Goal: Find specific page/section: Find specific page/section

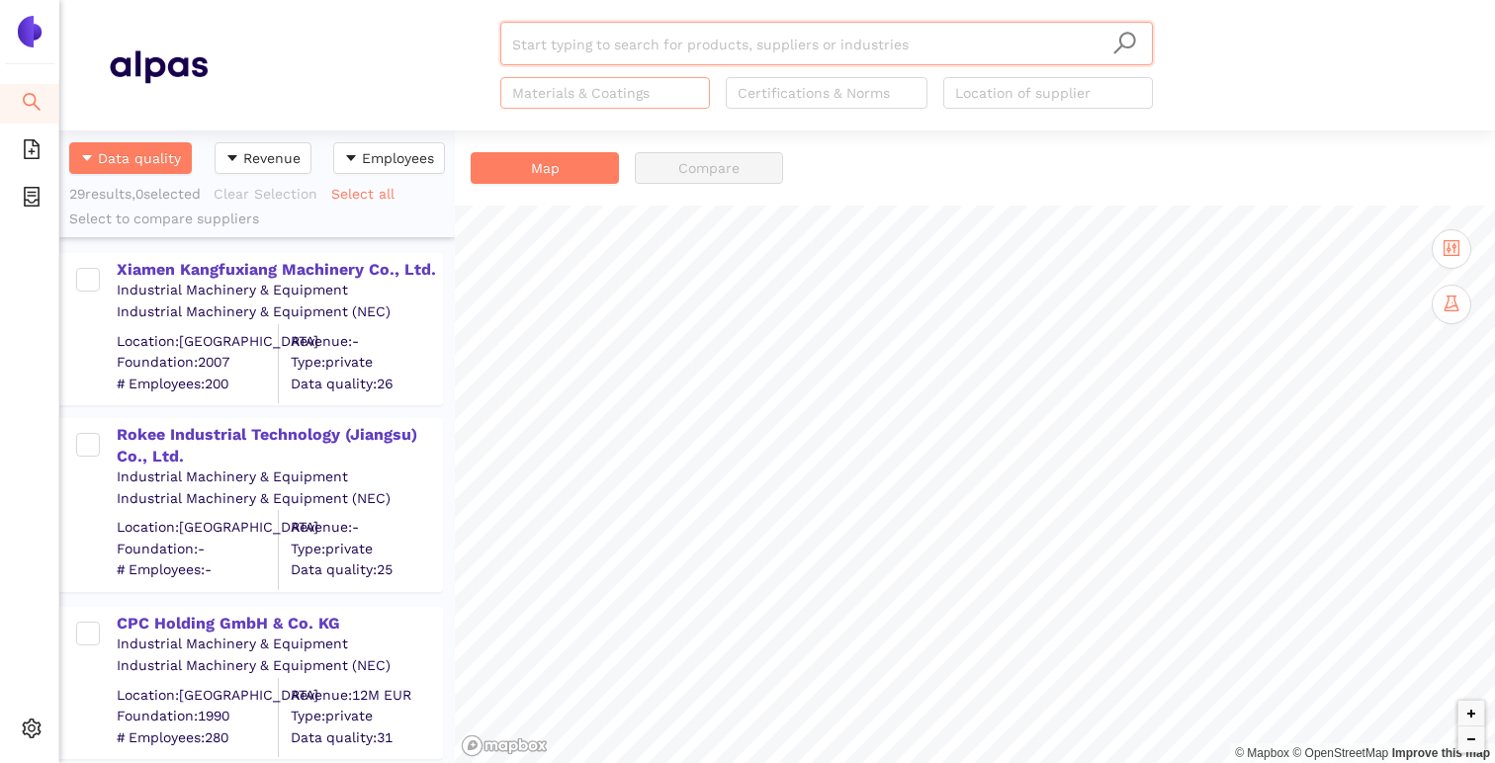
scroll to position [633, 395]
click at [40, 52] on div "Search eSourcing Templates eSourcing Projects Settings" at bounding box center [29, 381] width 59 height 763
click at [40, 47] on div "Search eSourcing Templates eSourcing Projects Settings" at bounding box center [29, 381] width 59 height 763
click at [36, 40] on img at bounding box center [30, 32] width 32 height 32
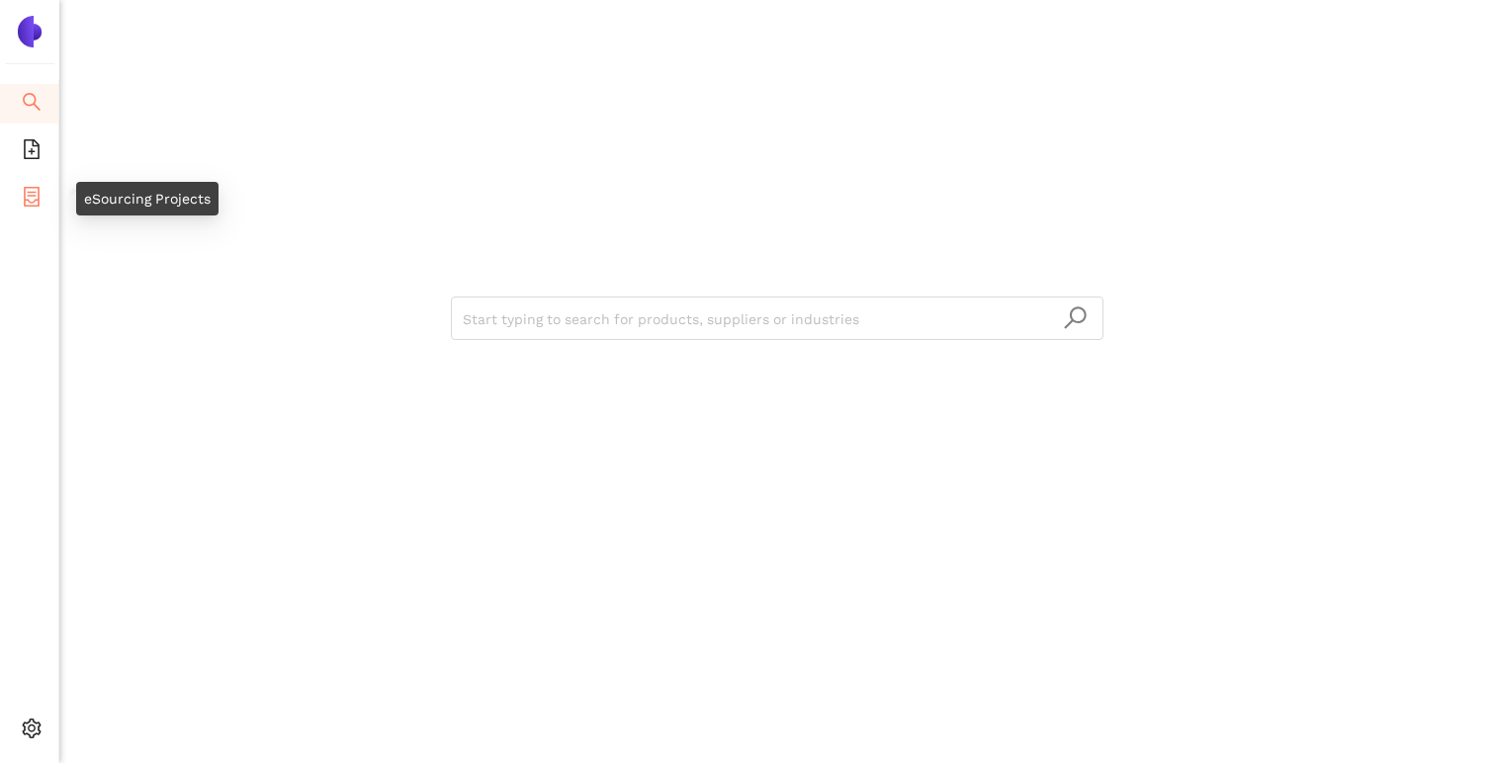
click at [40, 201] on icon "container" at bounding box center [32, 197] width 20 height 20
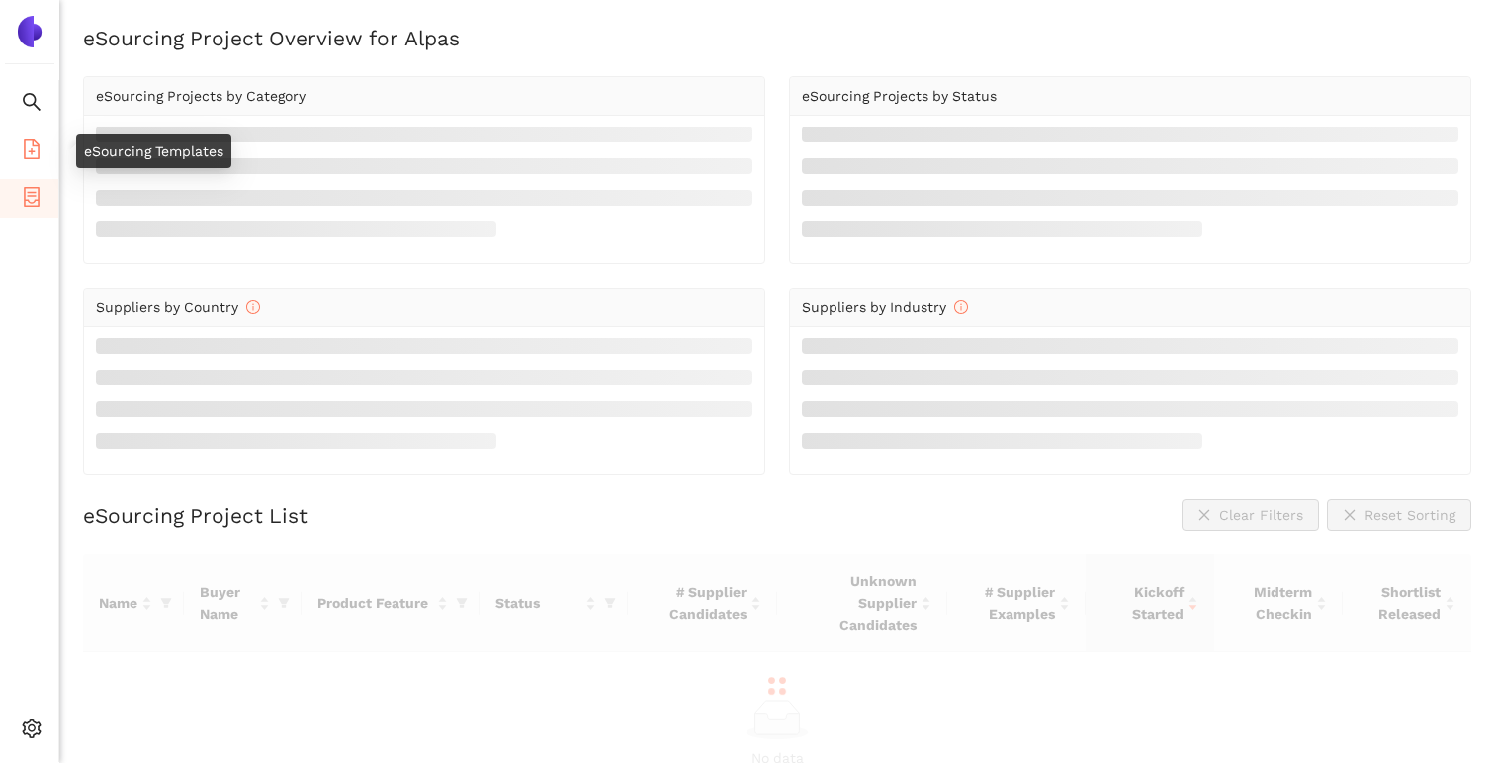
click at [31, 142] on icon "file-add" at bounding box center [32, 149] width 20 height 20
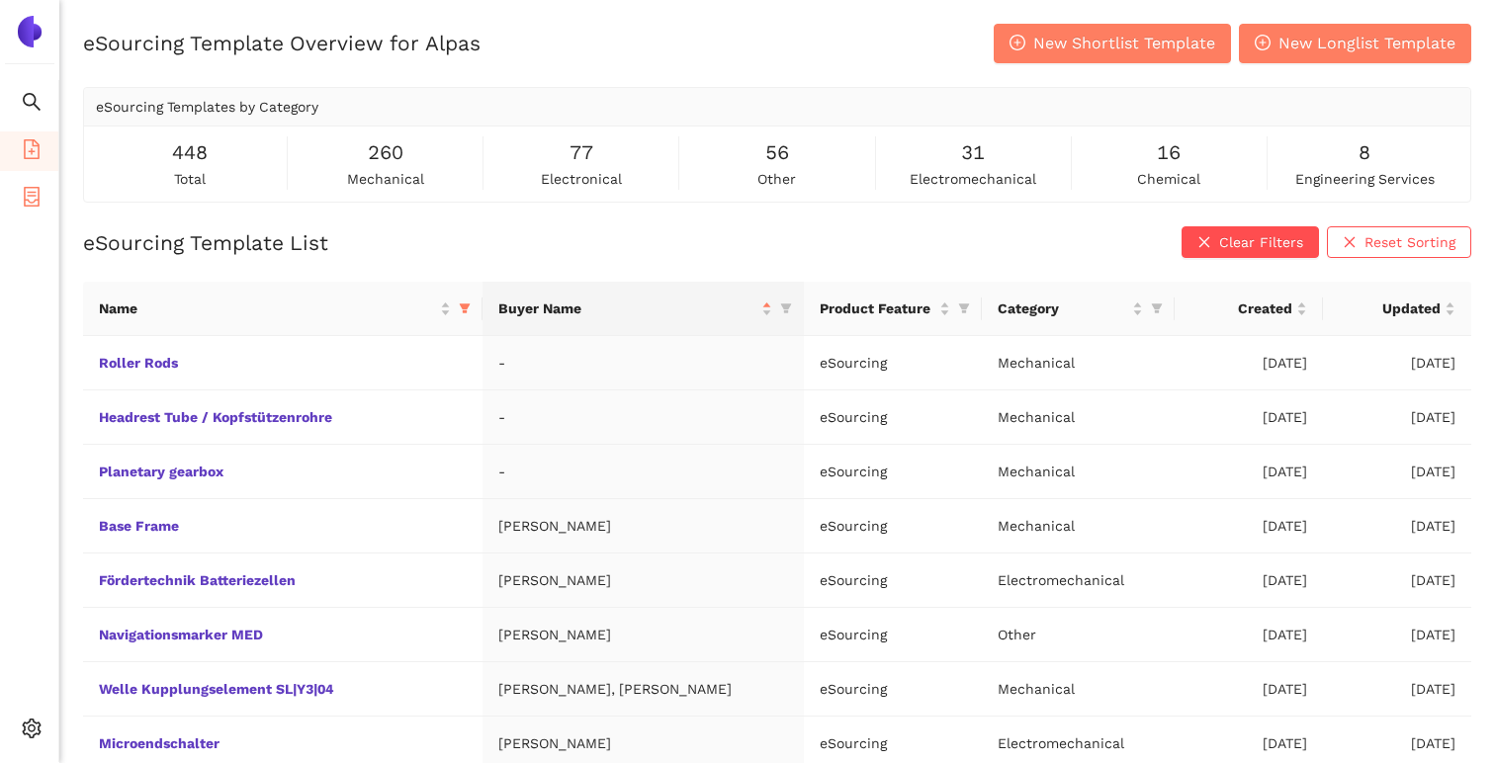
click at [41, 190] on li "eSourcing Projects" at bounding box center [29, 199] width 58 height 40
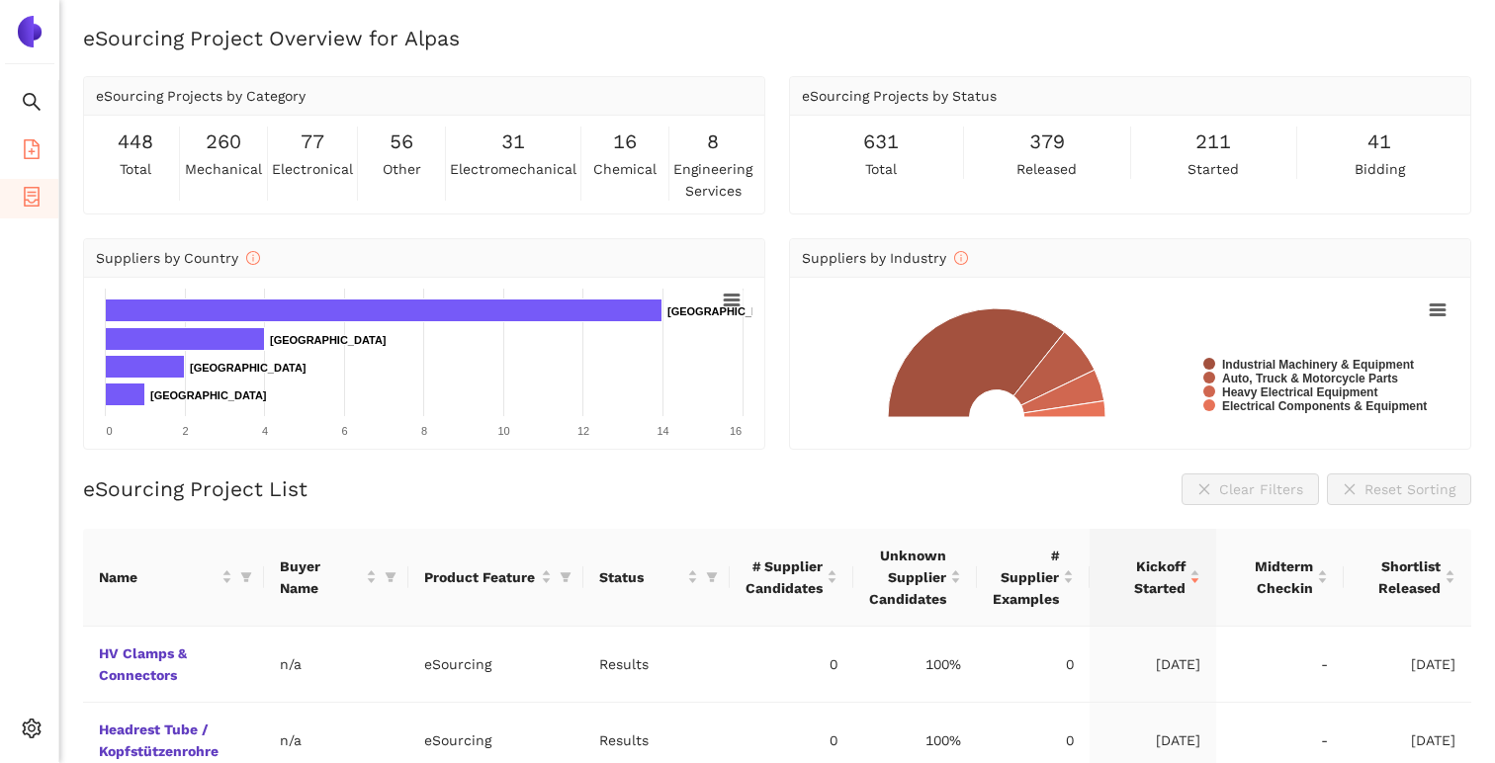
click at [36, 155] on icon "file-add" at bounding box center [32, 149] width 20 height 20
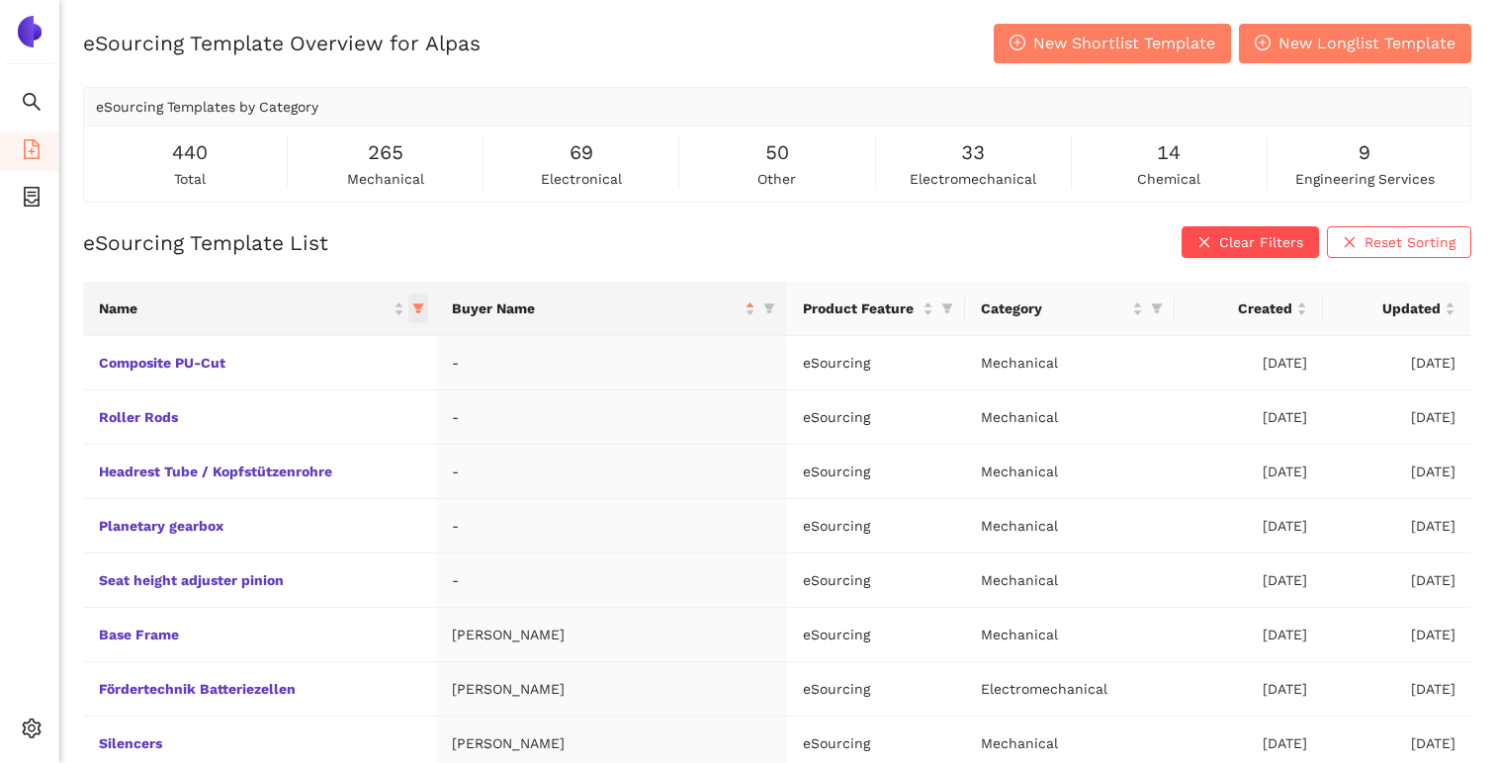
click at [423, 308] on icon "filter" at bounding box center [417, 310] width 11 height 10
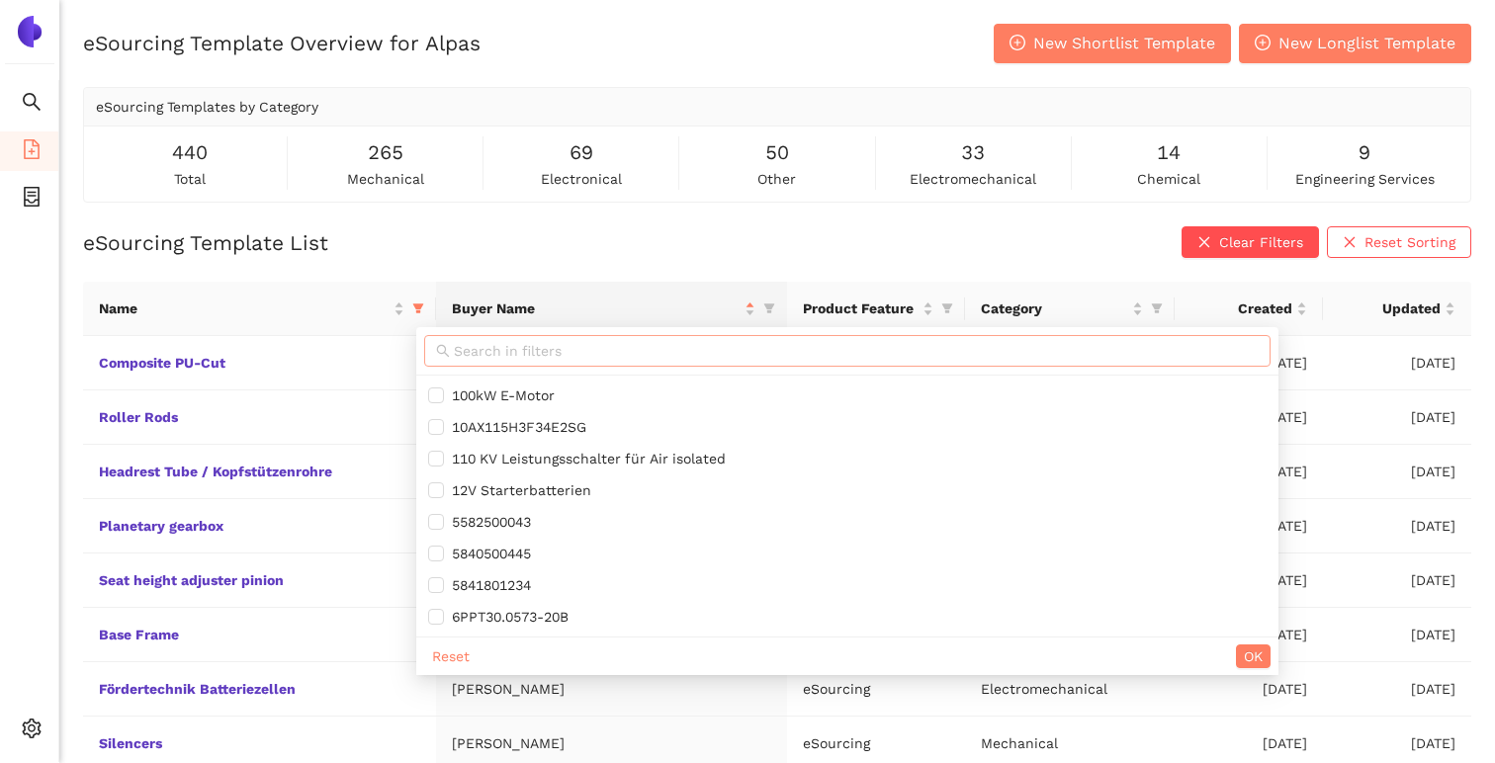
click at [477, 346] on input "text" at bounding box center [856, 351] width 805 height 22
paste input "Project Hub Enrichment Hub Tools Logout Turned Parts"
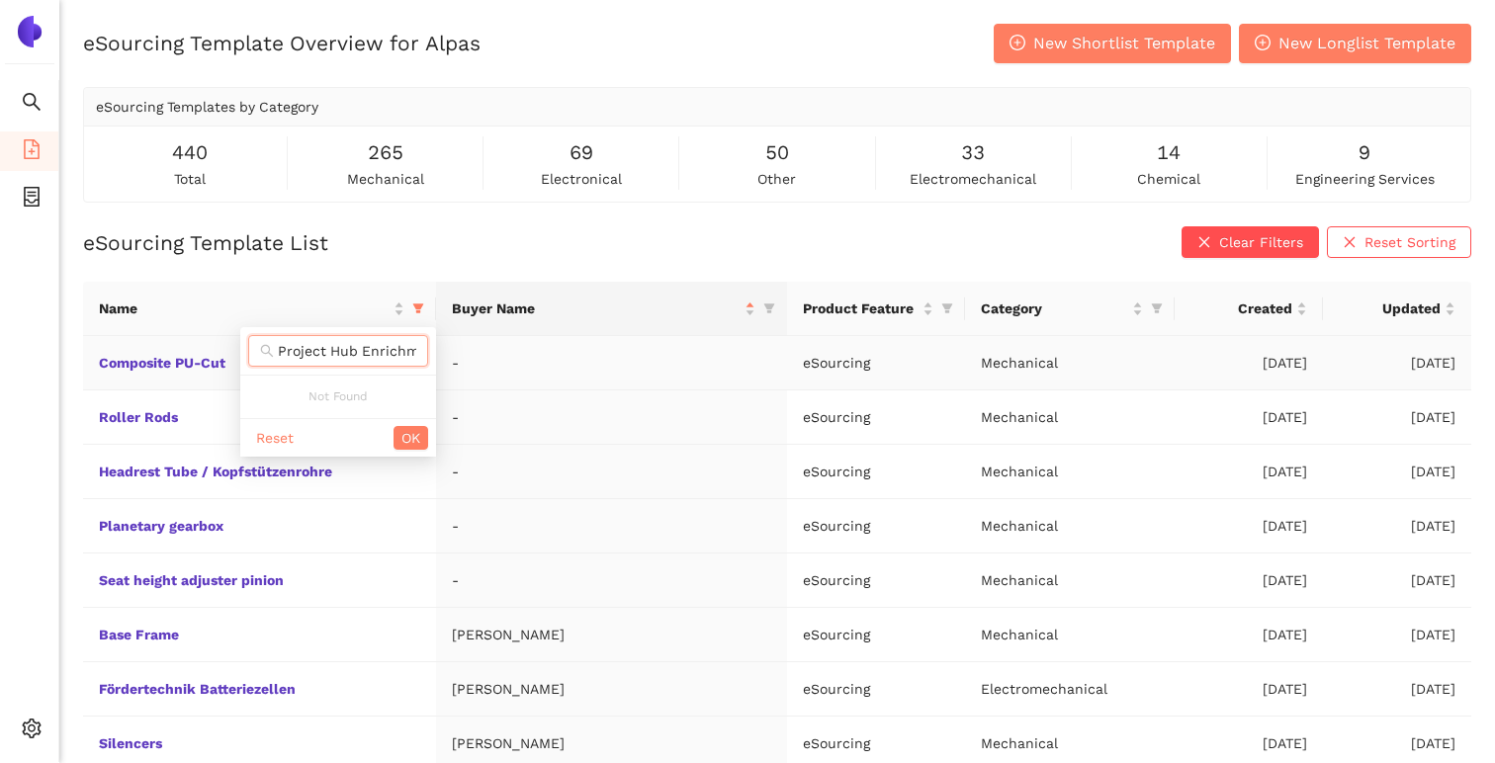
scroll to position [0, 238]
click at [332, 350] on input "Project Hub Enrichment Hub Tools Logout Turned Parts" at bounding box center [347, 351] width 138 height 22
drag, startPoint x: 332, startPoint y: 351, endPoint x: 323, endPoint y: 332, distance: 20.8
click at [323, 332] on div "Project Hub Enrichment Hub Tools Logout Turned Parts" at bounding box center [338, 351] width 196 height 48
type input "Turned Parts"
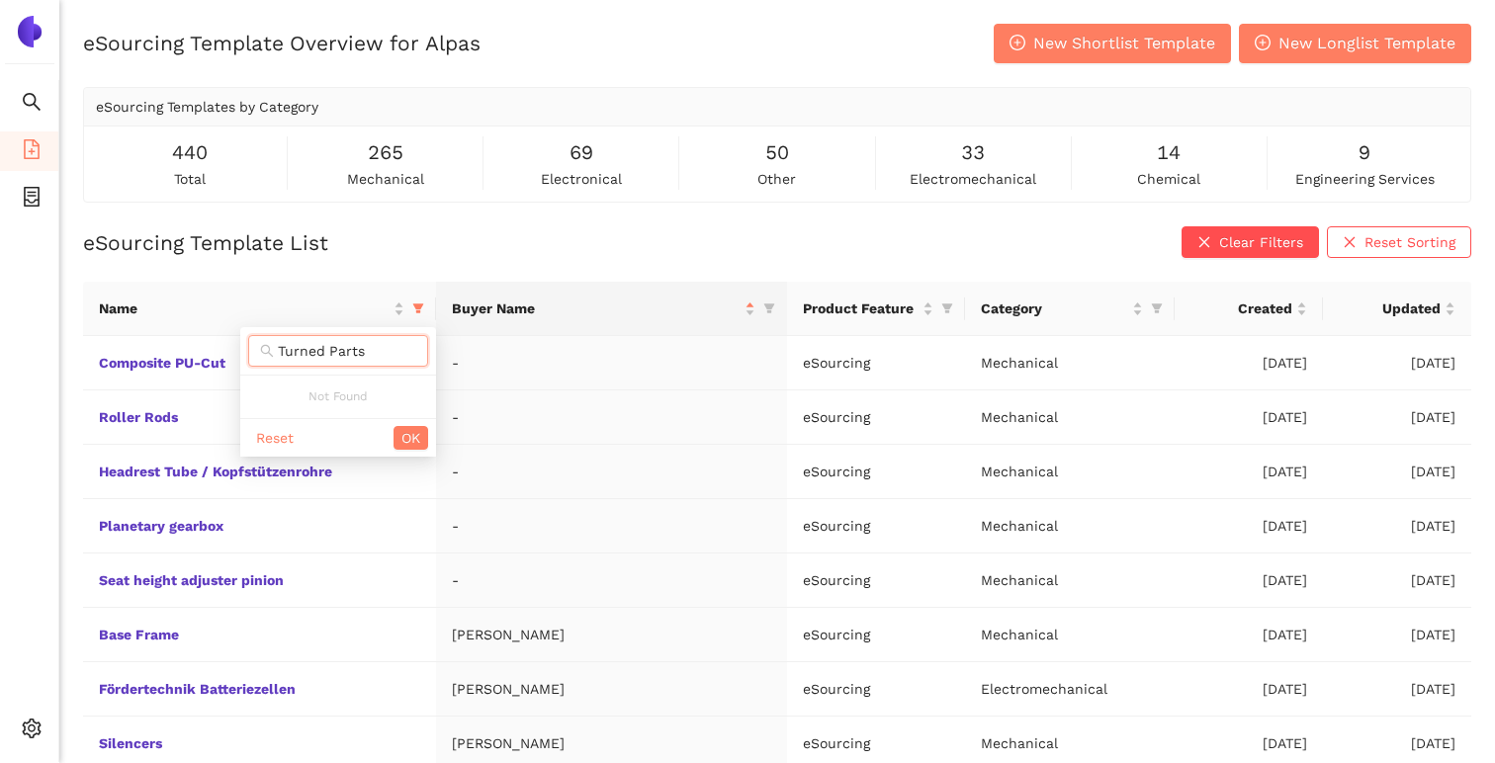
scroll to position [0, 0]
click at [367, 347] on input "Turned Parts" at bounding box center [347, 351] width 138 height 22
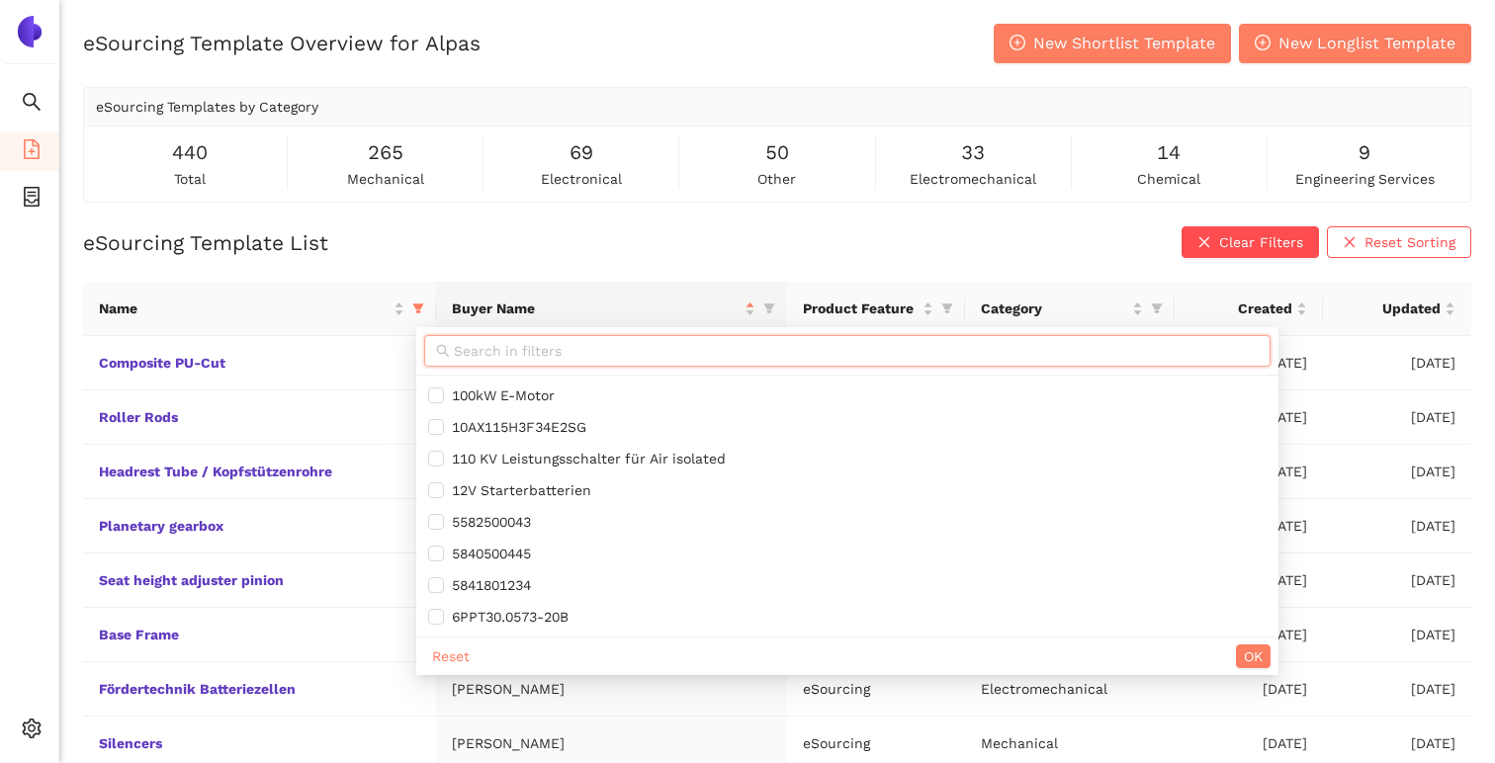
click at [481, 351] on input "text" at bounding box center [856, 351] width 805 height 22
paste input "Turned Parts"
type input "Turned Parts"
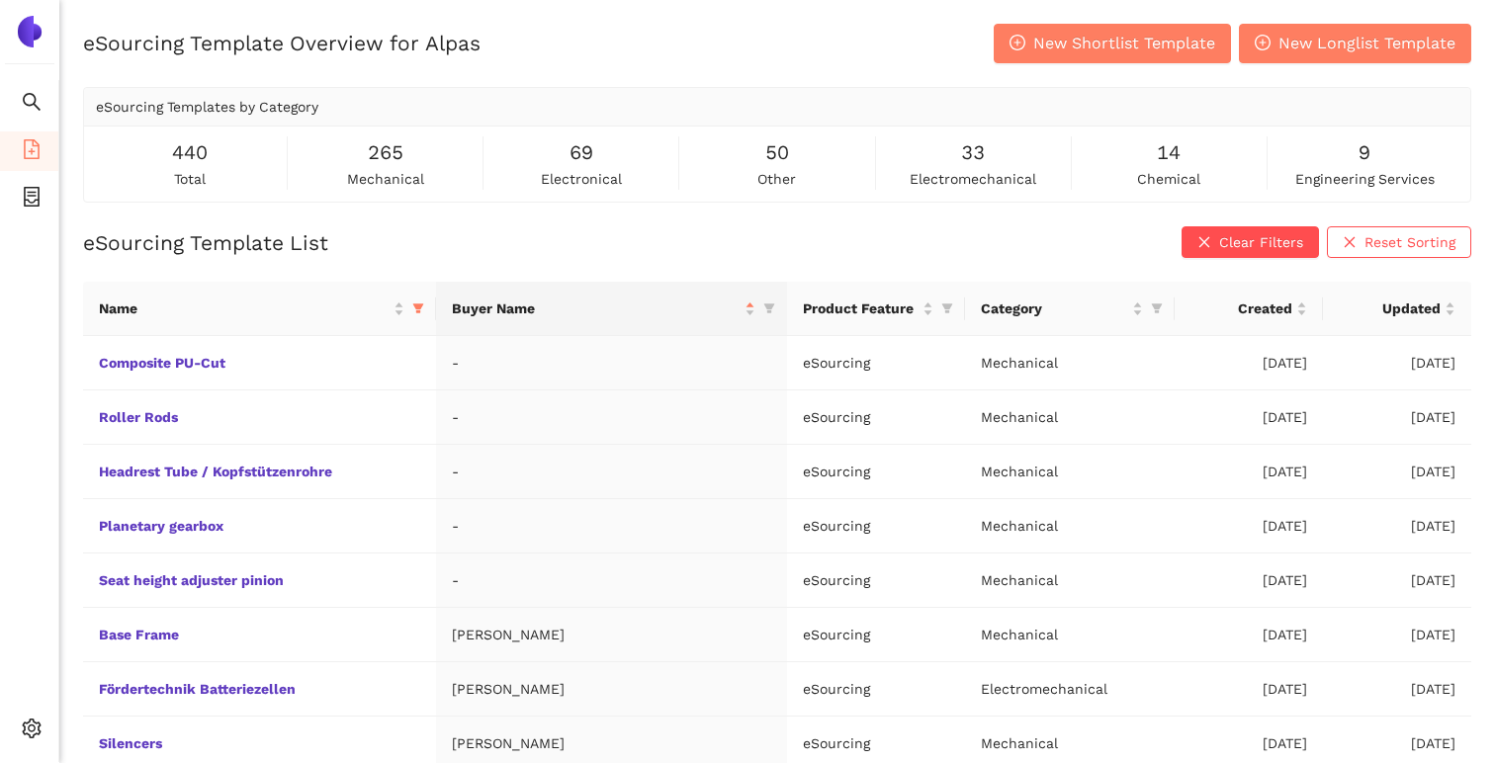
click at [491, 261] on div "eSourcing Template List Clear Filters Reset Sorting Name Buyer Name Product Fea…" at bounding box center [777, 584] width 1388 height 717
